Goal: Task Accomplishment & Management: Manage account settings

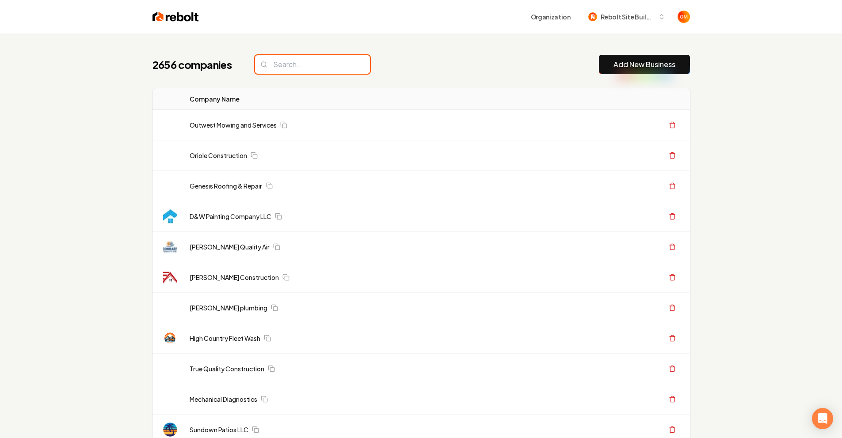
click at [309, 61] on input "search" at bounding box center [312, 64] width 115 height 19
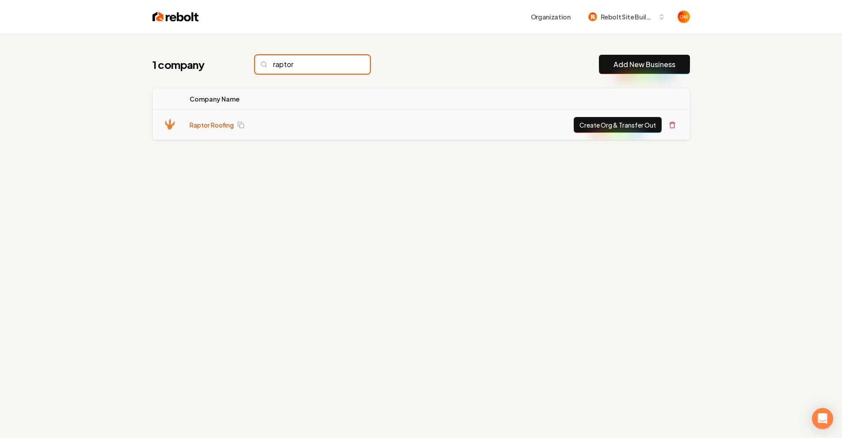
type input "raptor"
click at [206, 126] on link "Raptor Roofing" at bounding box center [212, 125] width 44 height 9
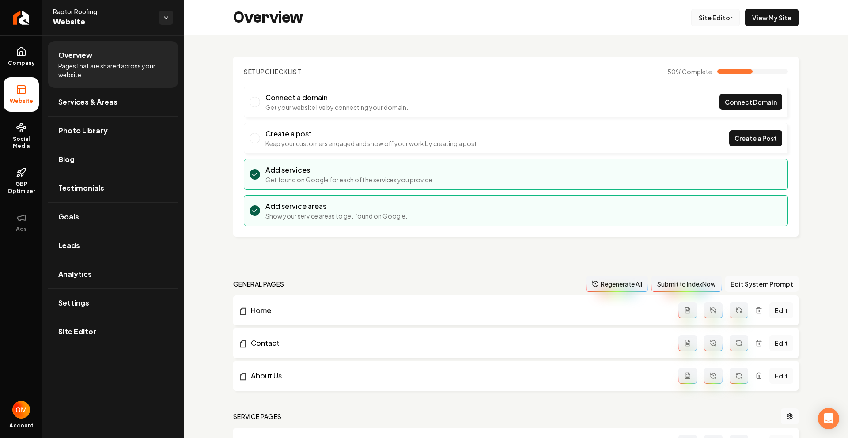
click at [716, 19] on link "Site Editor" at bounding box center [715, 18] width 49 height 18
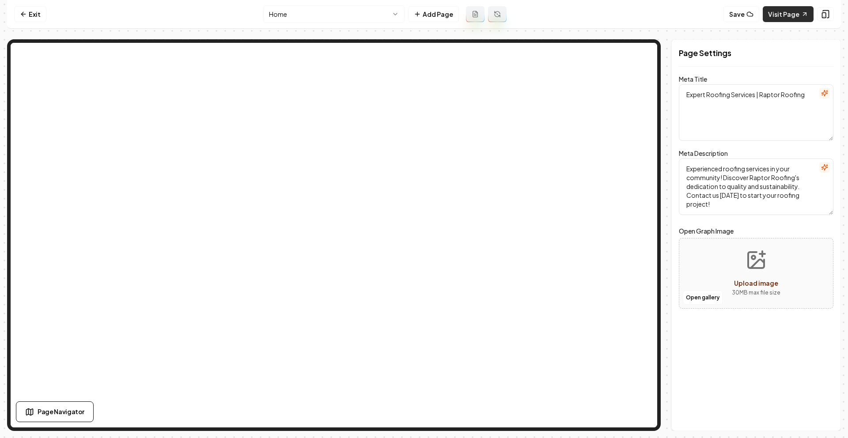
click at [801, 14] on icon at bounding box center [804, 14] width 7 height 7
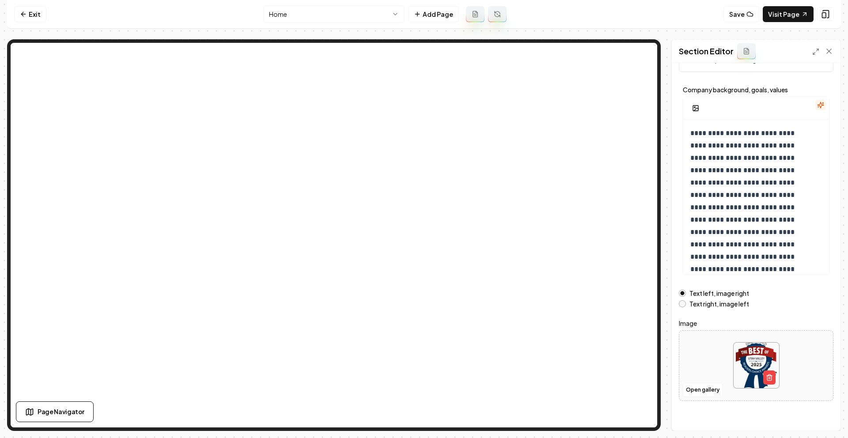
scroll to position [39, 0]
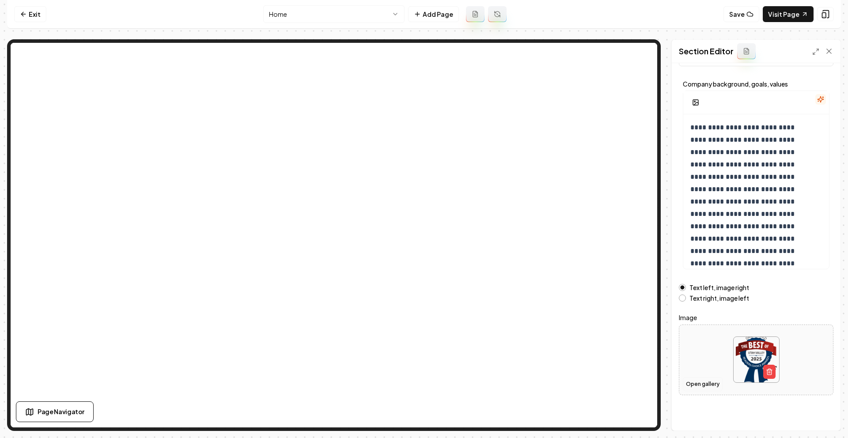
click at [702, 380] on button "Open gallery" at bounding box center [703, 384] width 40 height 14
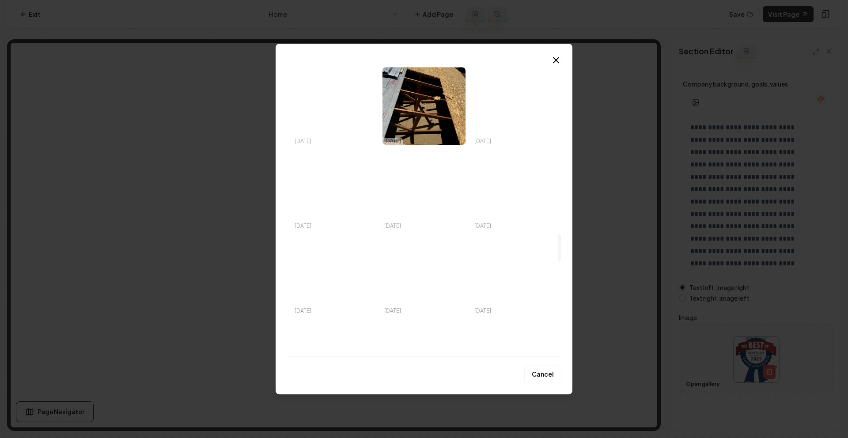
scroll to position [0, 0]
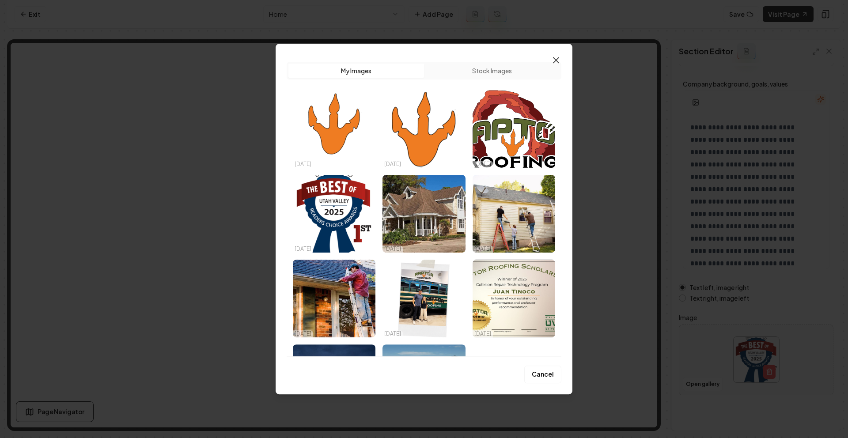
click at [558, 56] on icon "button" at bounding box center [556, 60] width 11 height 11
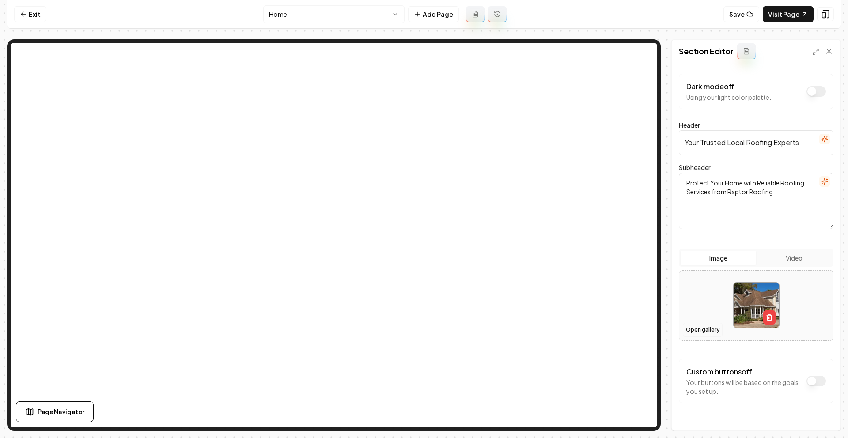
click at [703, 331] on button "Open gallery" at bounding box center [703, 330] width 40 height 14
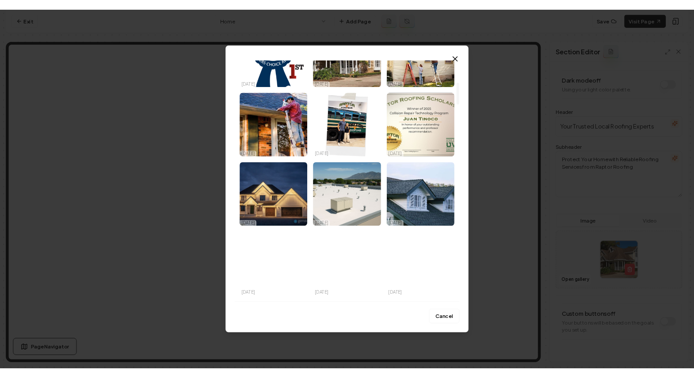
scroll to position [299, 0]
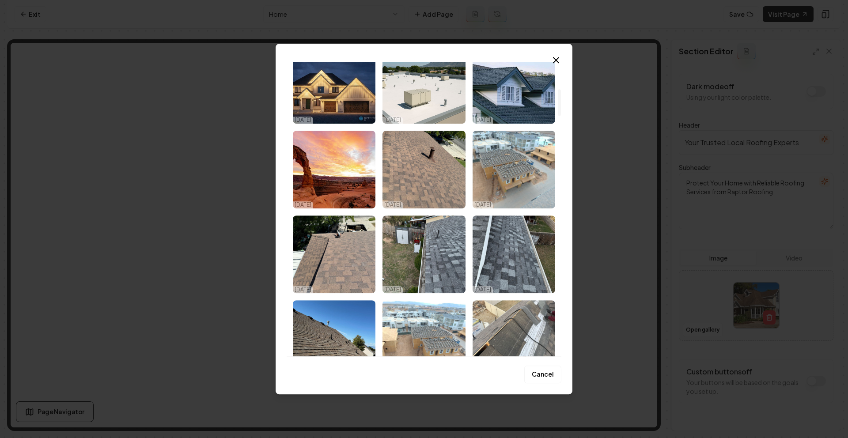
drag, startPoint x: 337, startPoint y: 178, endPoint x: 348, endPoint y: 186, distance: 14.1
click at [337, 178] on img "Select image image_68e942bd5c7cd75eb8e3da8c.jpg" at bounding box center [334, 170] width 83 height 78
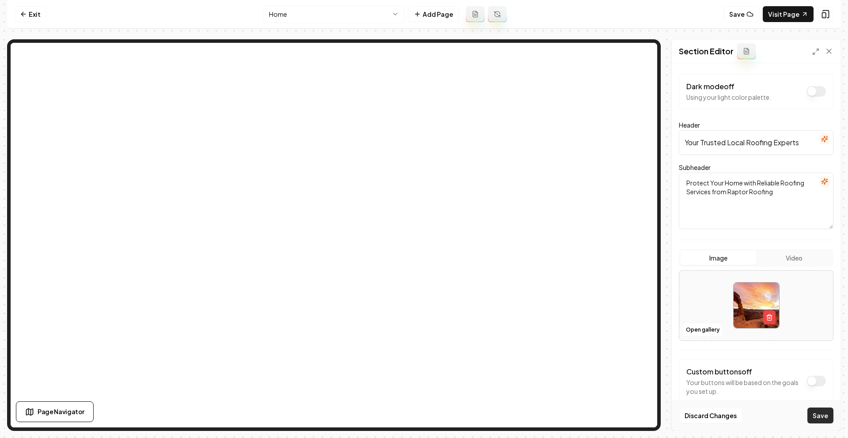
click at [832, 412] on button "Save" at bounding box center [821, 416] width 26 height 16
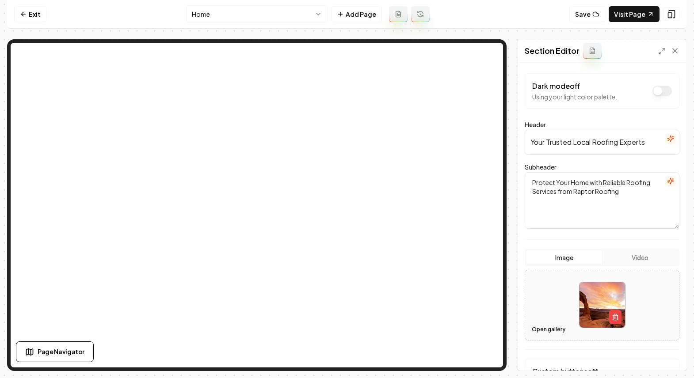
click at [541, 331] on button "Open gallery" at bounding box center [548, 329] width 40 height 14
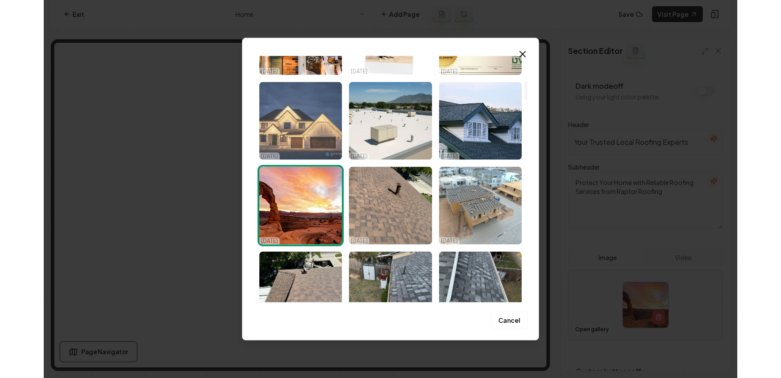
scroll to position [252, 0]
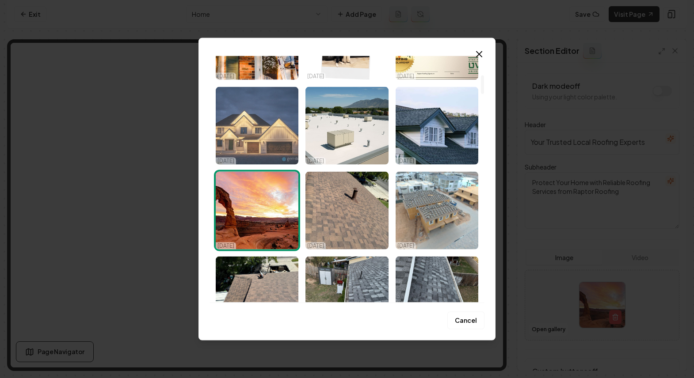
click at [272, 119] on img "Select image image_68e942ee5c7cd75eb8e53e38.jpg" at bounding box center [257, 126] width 83 height 78
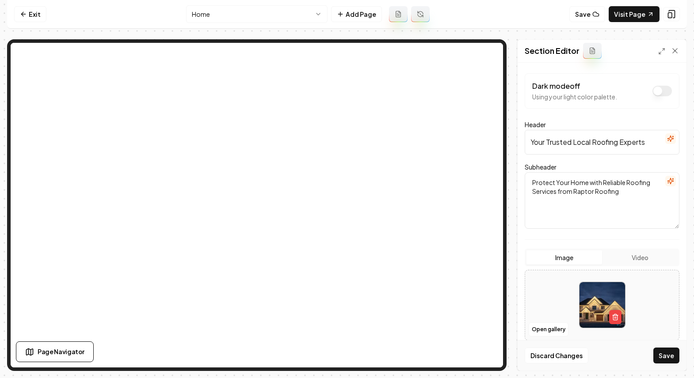
click at [676, 360] on button "Save" at bounding box center [666, 356] width 26 height 16
click at [35, 8] on link "Exit" at bounding box center [30, 14] width 32 height 16
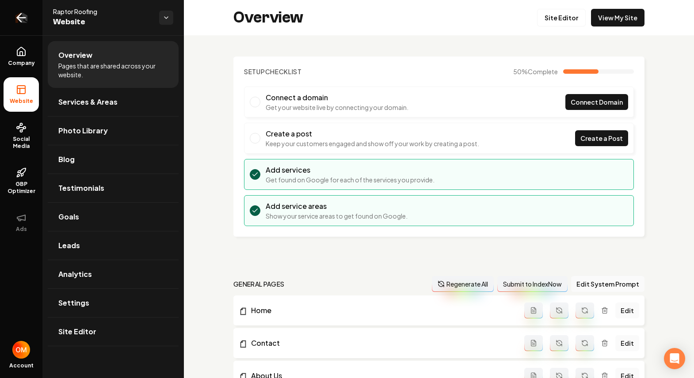
click at [17, 19] on icon "Return to dashboard" at bounding box center [21, 18] width 14 height 14
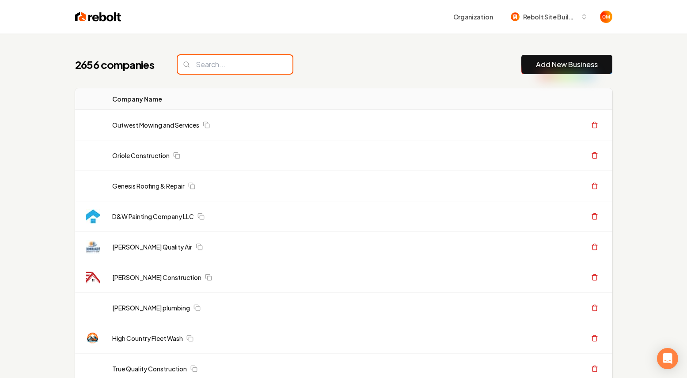
click at [195, 64] on input "search" at bounding box center [235, 64] width 115 height 19
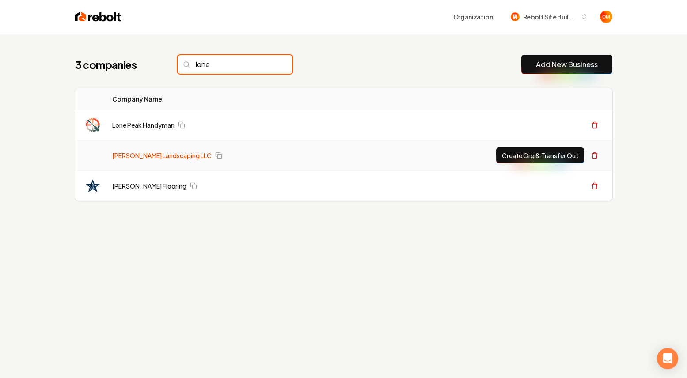
type input "lone"
click at [159, 159] on link "[PERSON_NAME] Landscaping LLC" at bounding box center [161, 155] width 99 height 9
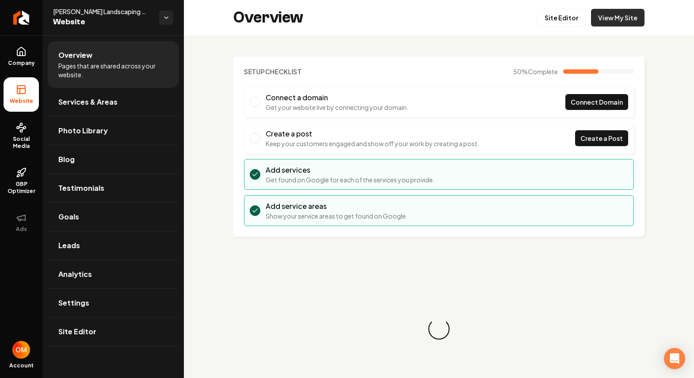
click at [616, 10] on link "View My Site" at bounding box center [617, 18] width 53 height 18
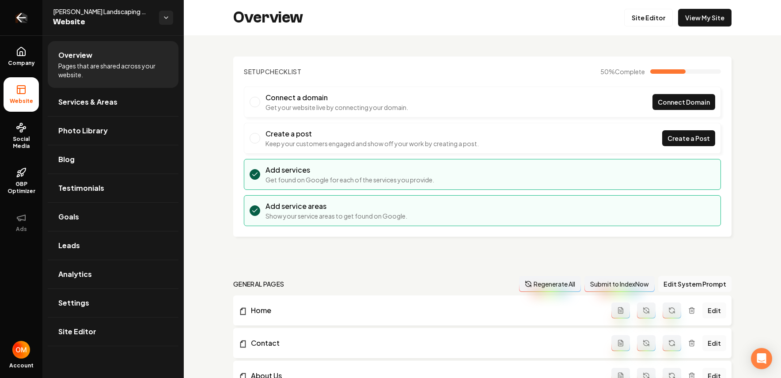
click at [27, 23] on icon "Return to dashboard" at bounding box center [21, 18] width 14 height 14
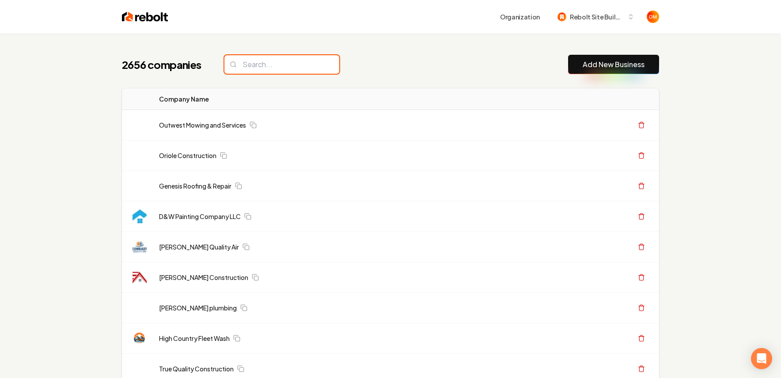
click at [277, 67] on input "search" at bounding box center [281, 64] width 115 height 19
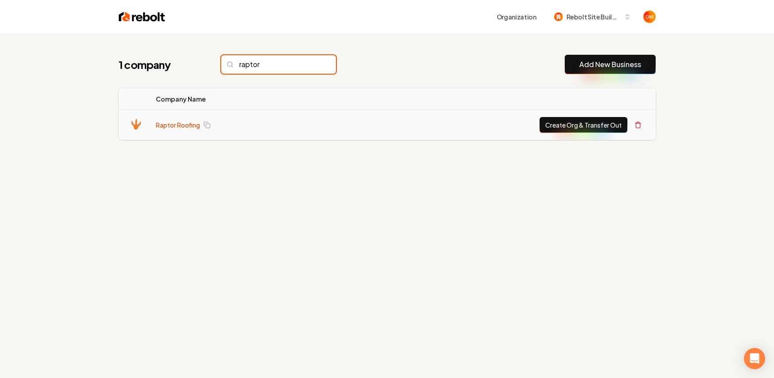
type input "raptor"
click at [185, 121] on link "Raptor Roofing" at bounding box center [178, 125] width 44 height 9
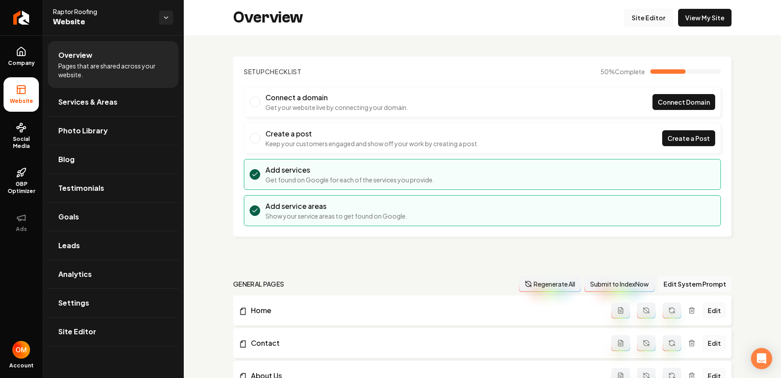
click at [636, 15] on link "Site Editor" at bounding box center [648, 18] width 49 height 18
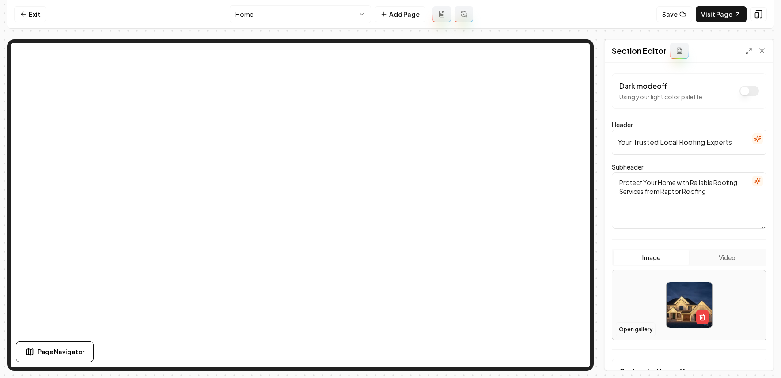
click at [622, 326] on button "Open gallery" at bounding box center [636, 329] width 40 height 14
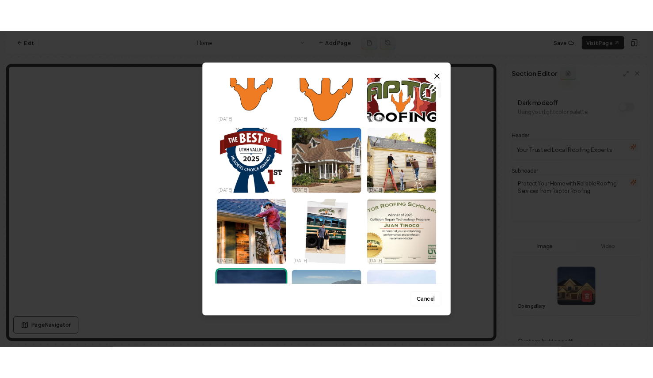
scroll to position [153, 0]
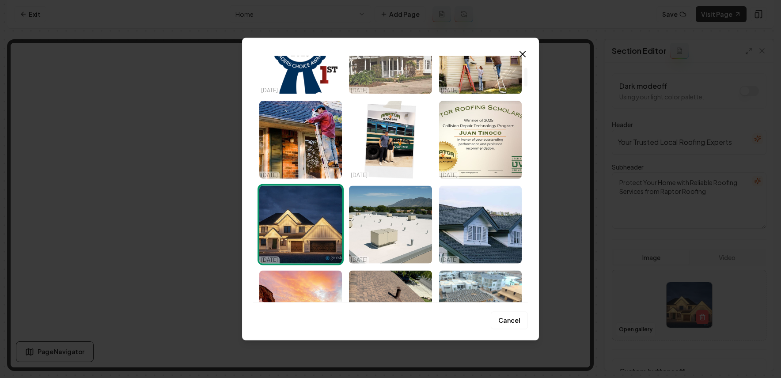
click at [405, 61] on img "Select image image_68e9446a5c7cd75eb8f06072.jpg" at bounding box center [390, 55] width 83 height 78
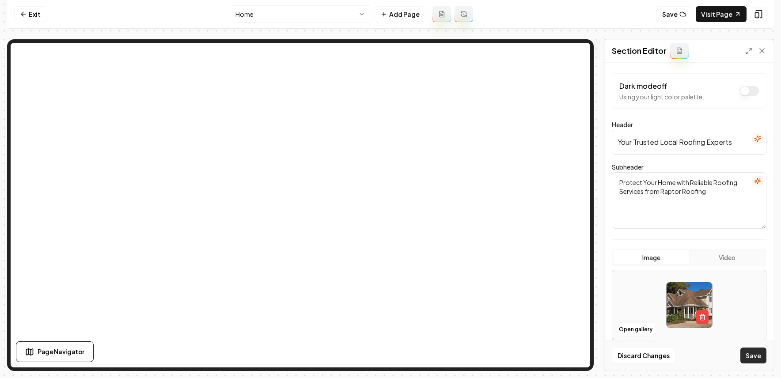
click at [761, 353] on button "Save" at bounding box center [753, 356] width 26 height 16
click at [712, 19] on link "Visit Page" at bounding box center [721, 14] width 51 height 16
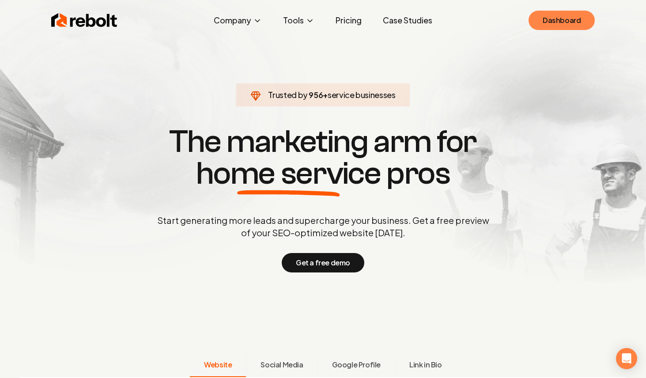
click at [554, 11] on link "Dashboard" at bounding box center [562, 20] width 66 height 19
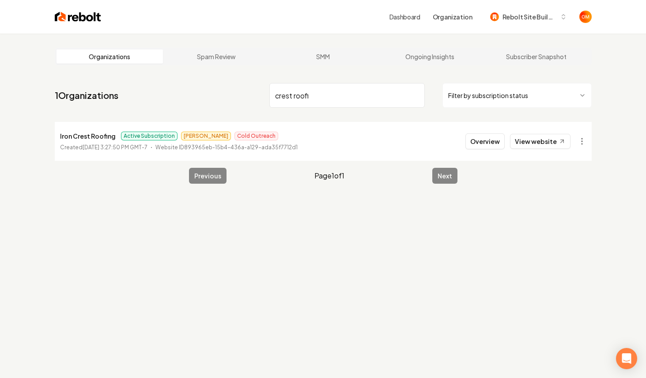
type input "crest roofi"
click at [572, 133] on div "Overview View website" at bounding box center [526, 141] width 121 height 16
click at [554, 140] on link "View website" at bounding box center [540, 141] width 61 height 15
click at [554, 144] on link "View website" at bounding box center [540, 141] width 61 height 15
